Goal: Transaction & Acquisition: Purchase product/service

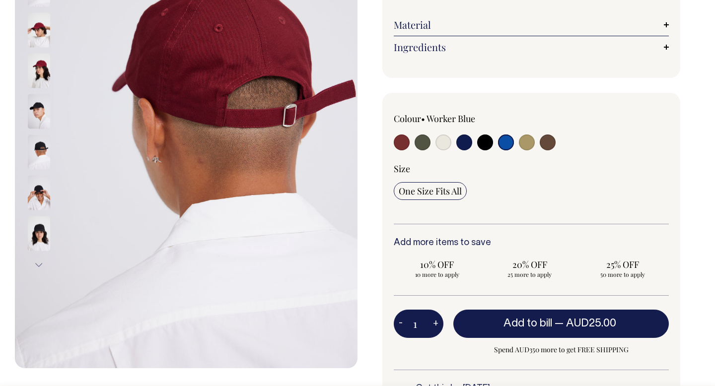
scroll to position [198, 0]
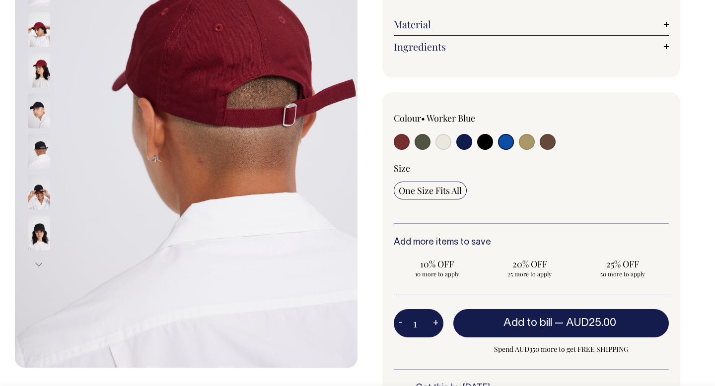
click at [453, 42] on link "Ingredients" at bounding box center [531, 47] width 275 height 12
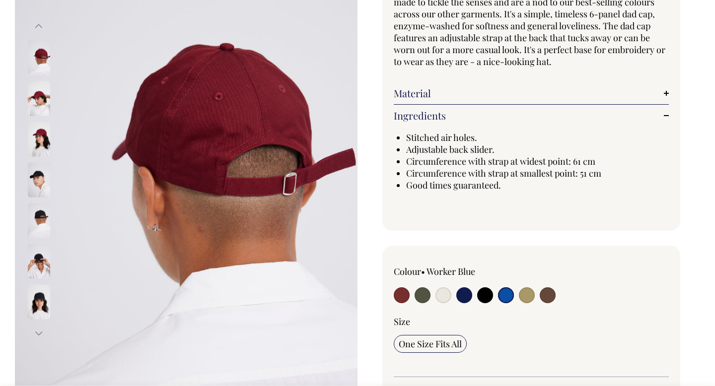
scroll to position [129, 0]
click at [504, 296] on input "radio" at bounding box center [506, 295] width 16 height 16
click at [482, 294] on input "radio" at bounding box center [485, 295] width 16 height 16
radio input "true"
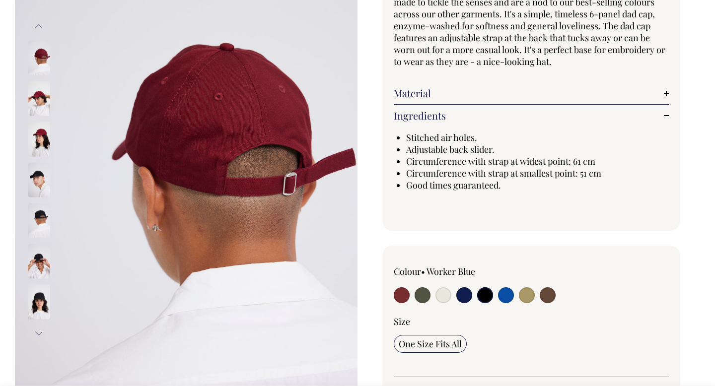
select select "Black"
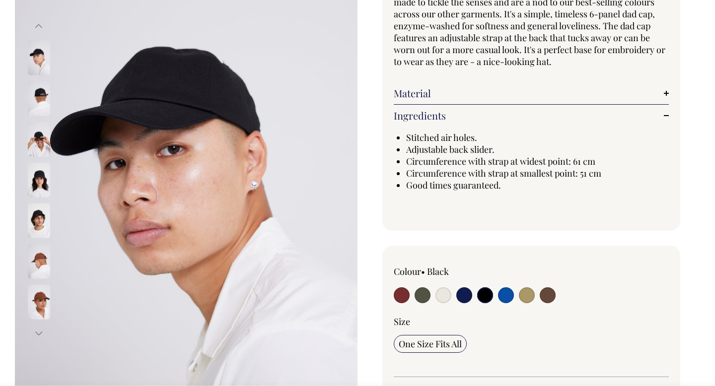
click at [421, 297] on input "radio" at bounding box center [422, 295] width 16 height 16
radio input "true"
select select "Olive"
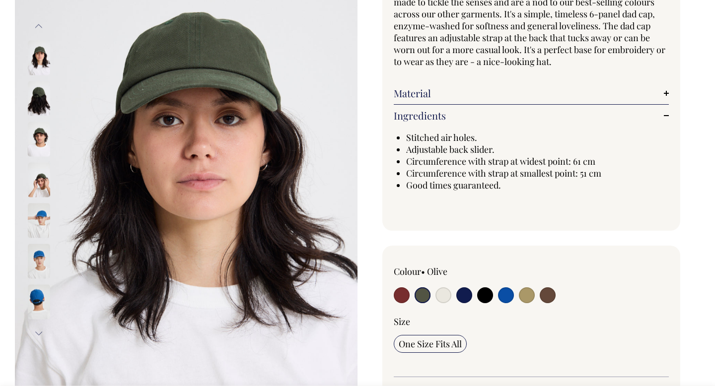
click at [509, 297] on input "radio" at bounding box center [506, 295] width 16 height 16
radio input "true"
select select "Worker Blue"
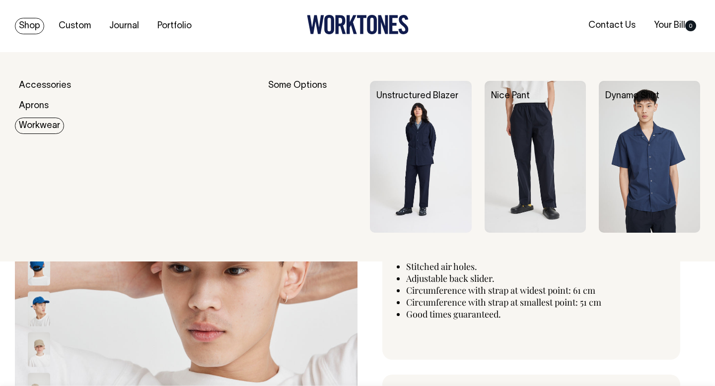
click at [43, 119] on link "Workwear" at bounding box center [39, 126] width 49 height 16
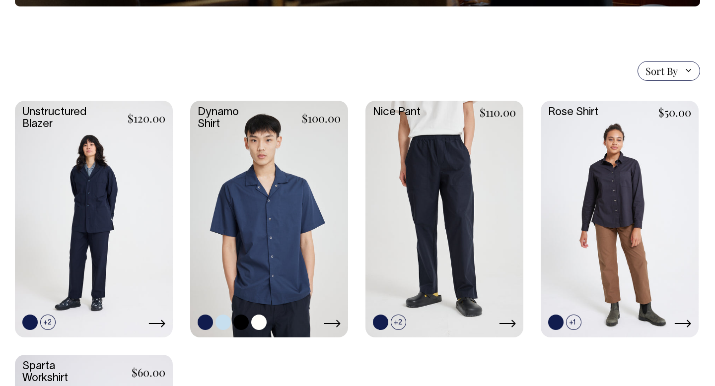
scroll to position [231, 0]
click at [469, 238] on link at bounding box center [444, 218] width 158 height 235
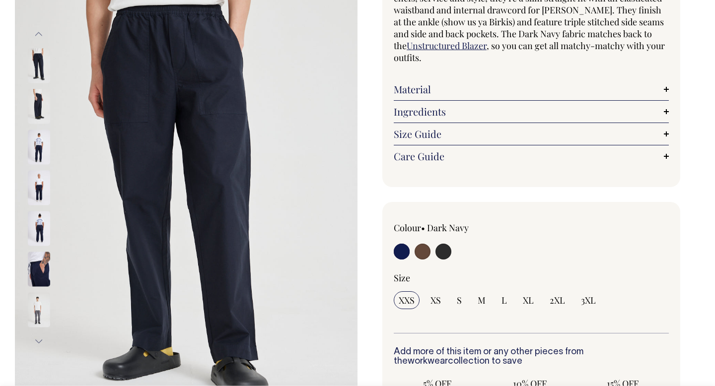
scroll to position [122, 0]
click at [41, 230] on img at bounding box center [39, 227] width 22 height 35
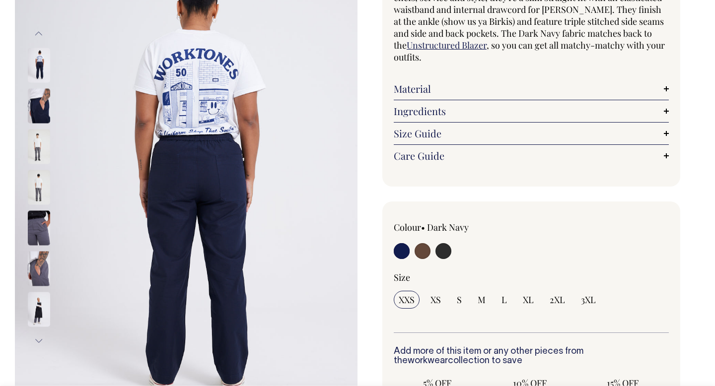
click at [40, 221] on img at bounding box center [39, 227] width 22 height 35
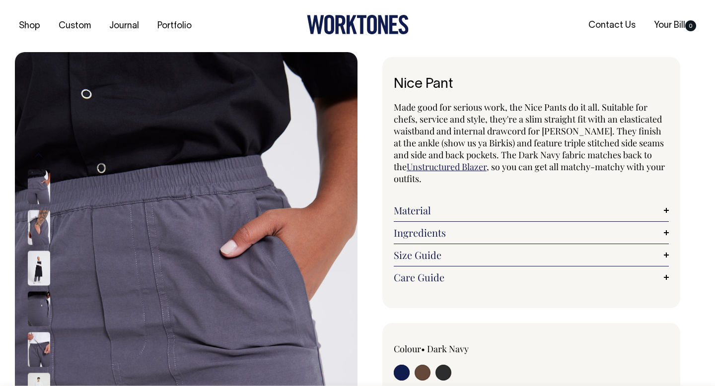
scroll to position [0, 0]
